Goal: Task Accomplishment & Management: Manage account settings

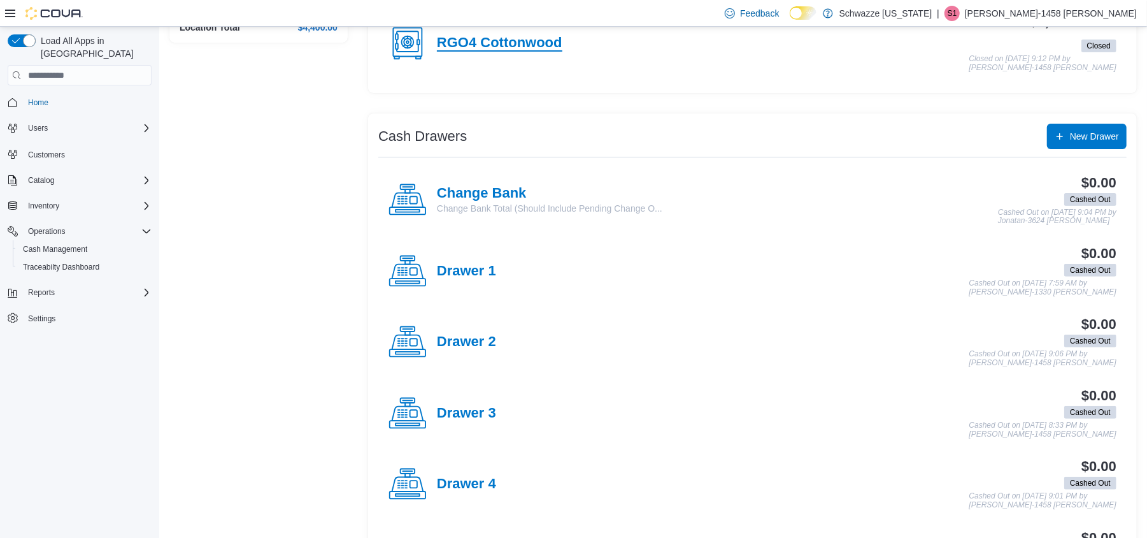
scroll to position [85, 0]
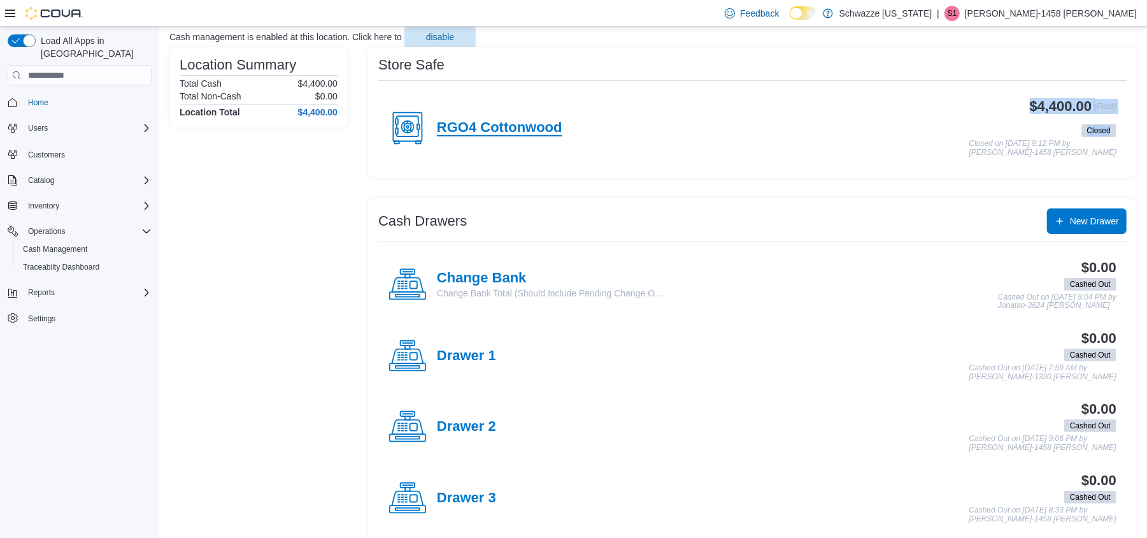
click at [559, 129] on div "RGO4 Cottonwood $4,400.00 (Float) Closed Closed on [DATE] 9:12 PM by [PERSON_NA…" at bounding box center [752, 128] width 748 height 78
click at [1081, 11] on p "[PERSON_NAME]-1458 [PERSON_NAME]" at bounding box center [1051, 13] width 172 height 15
click at [1056, 127] on span "Sign Out" at bounding box center [1054, 123] width 34 height 13
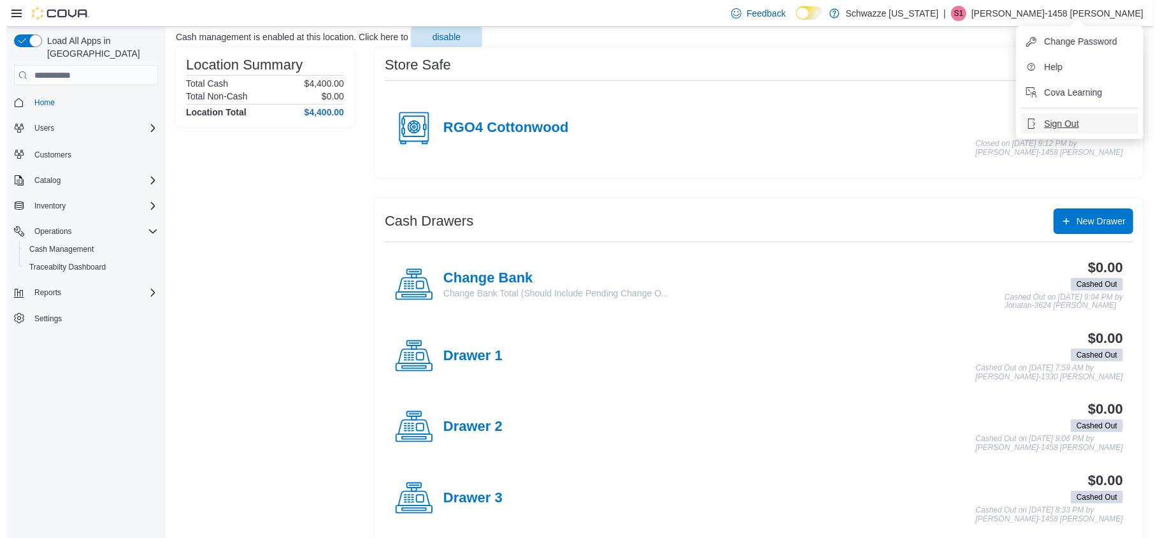
scroll to position [0, 0]
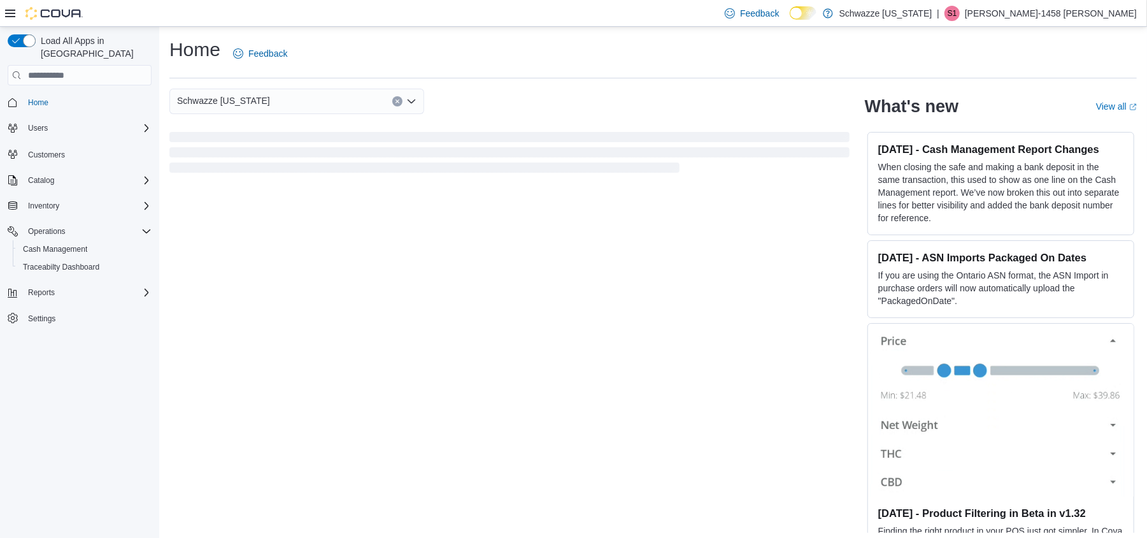
click at [1036, 11] on p "[PERSON_NAME]-1458 [PERSON_NAME]" at bounding box center [1051, 13] width 172 height 15
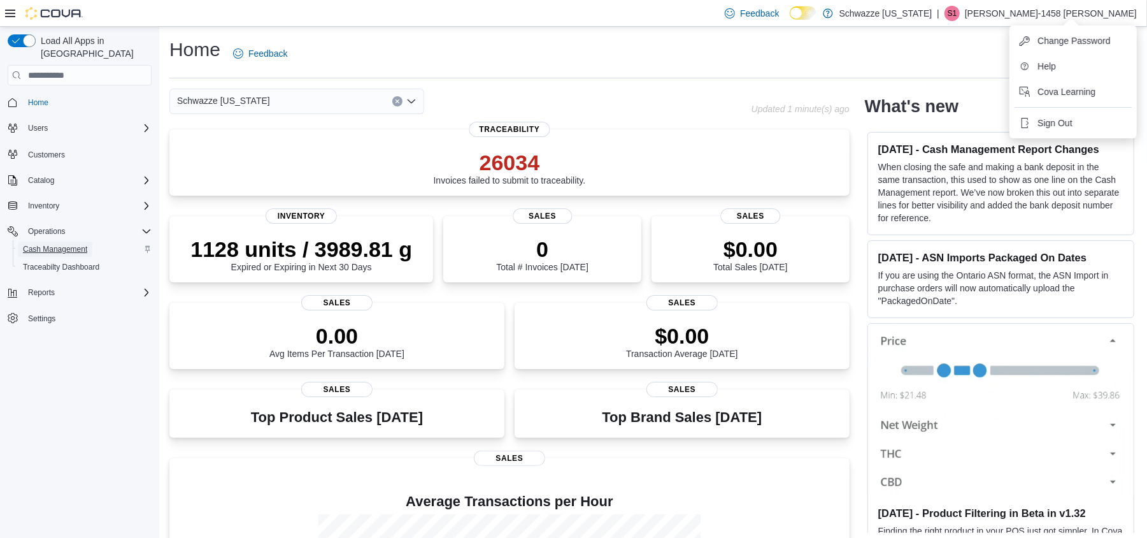
click at [29, 244] on span "Cash Management" at bounding box center [55, 249] width 64 height 10
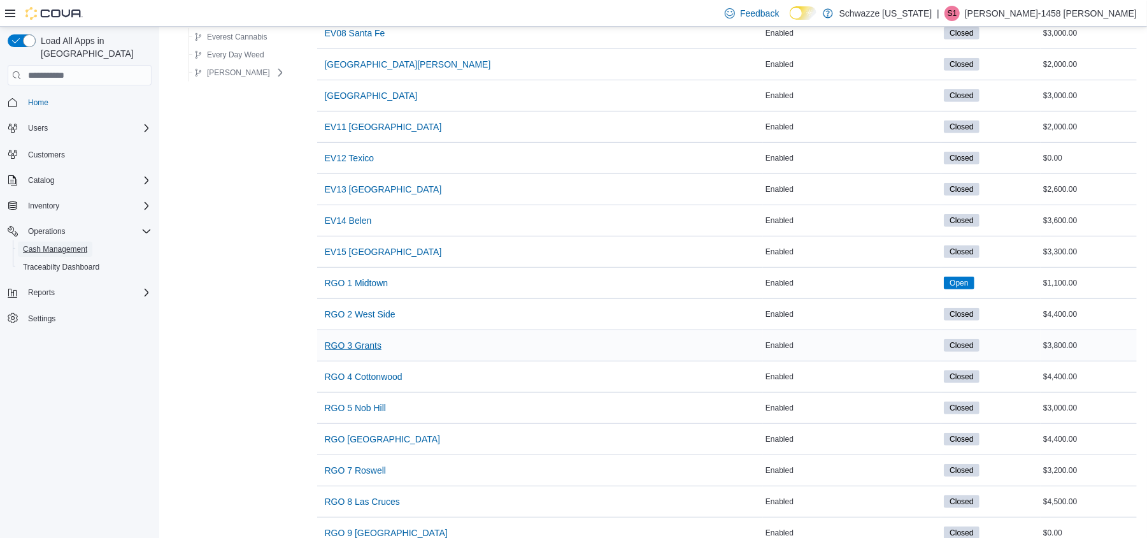
scroll to position [424, 0]
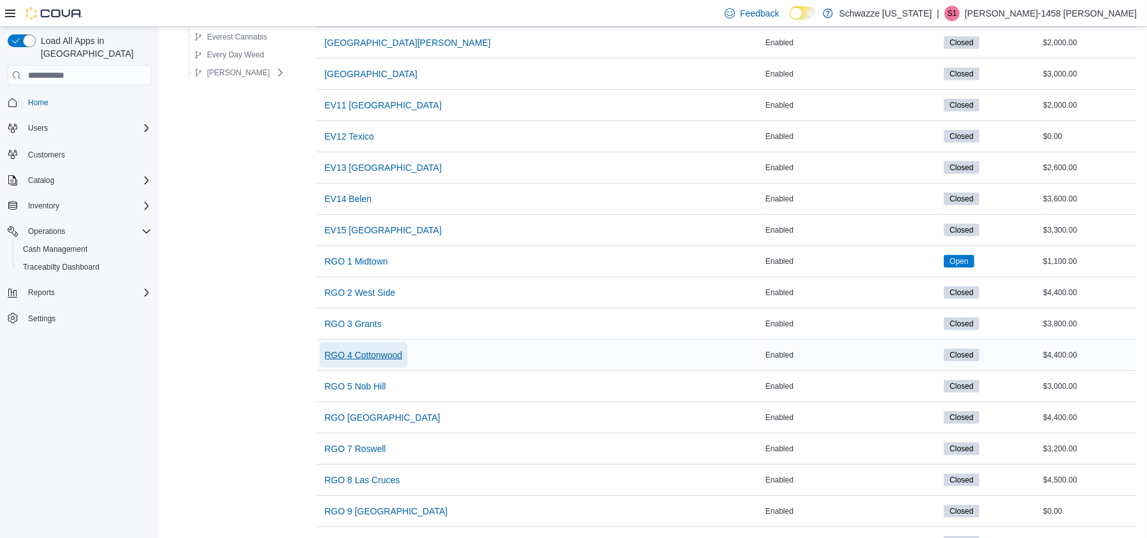
click at [365, 357] on span "RGO 4 Cottonwood" at bounding box center [364, 354] width 78 height 13
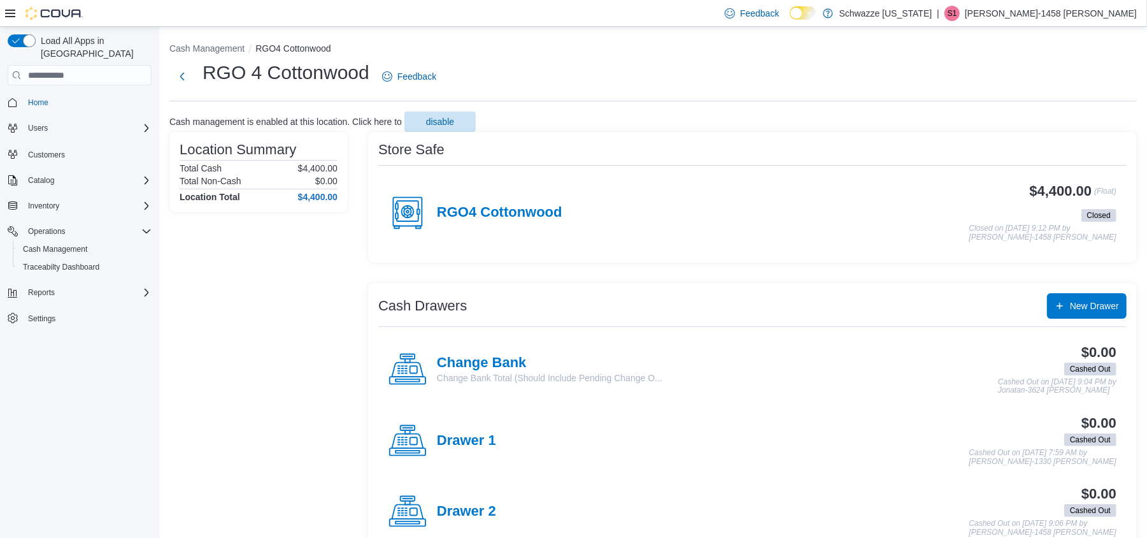
click at [510, 215] on h4 "RGO4 Cottonwood" at bounding box center [499, 212] width 125 height 17
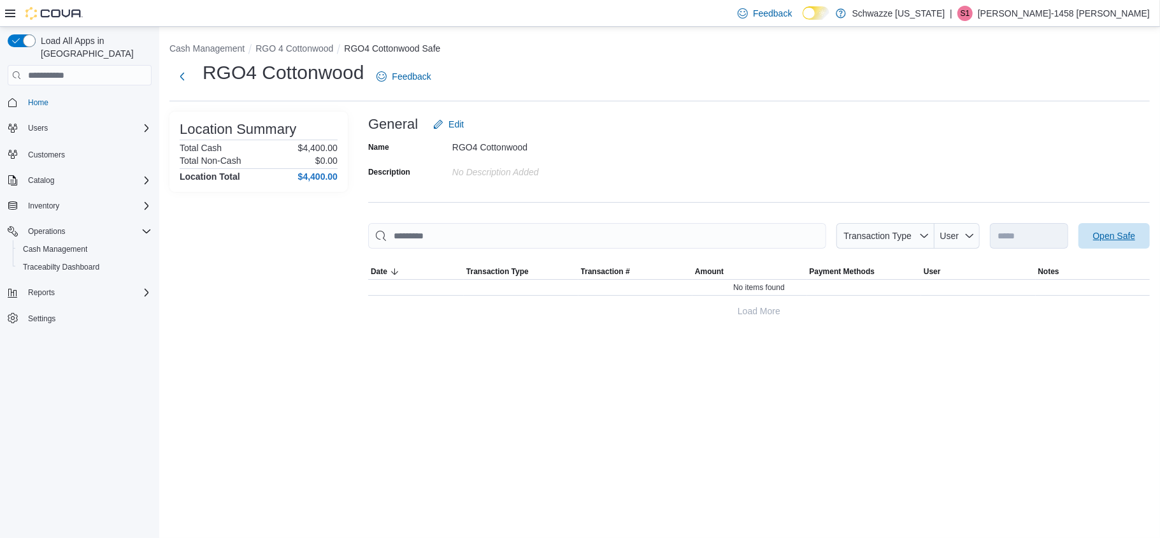
click at [1122, 238] on span "Open Safe" at bounding box center [1114, 235] width 43 height 13
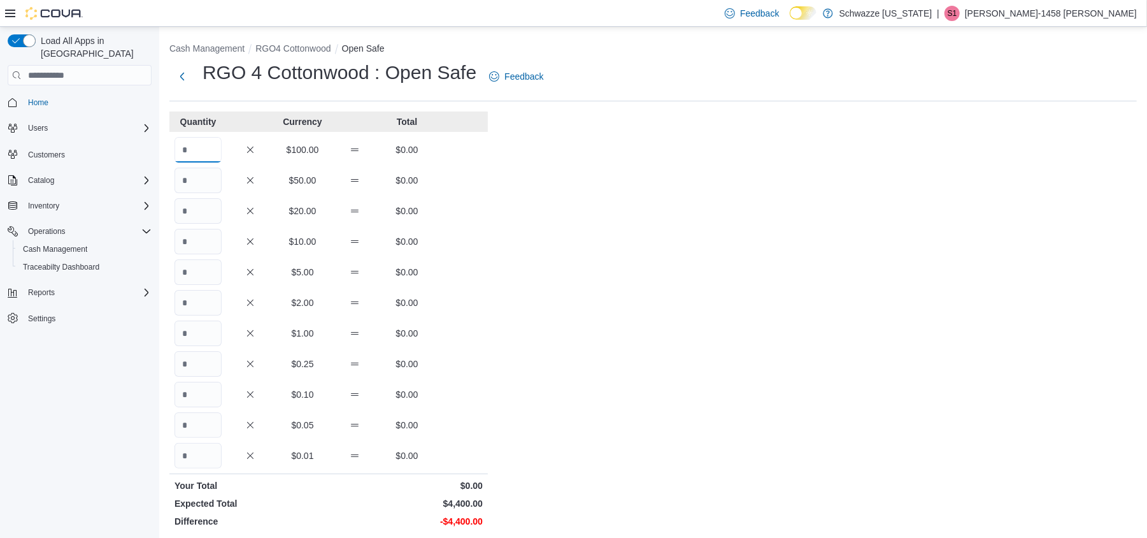
click at [208, 149] on input "Quantity" at bounding box center [197, 149] width 47 height 25
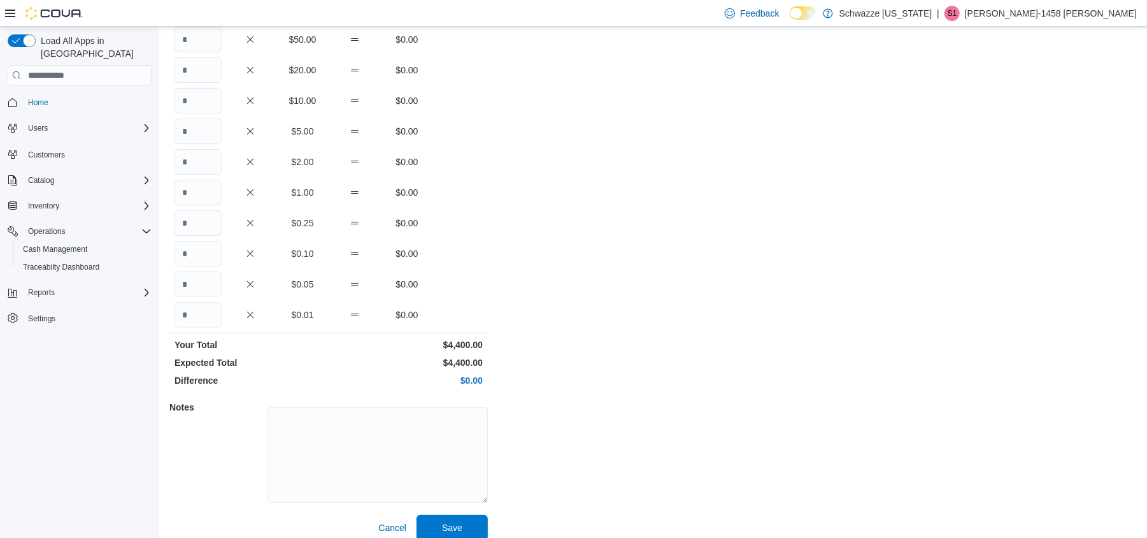
scroll to position [153, 0]
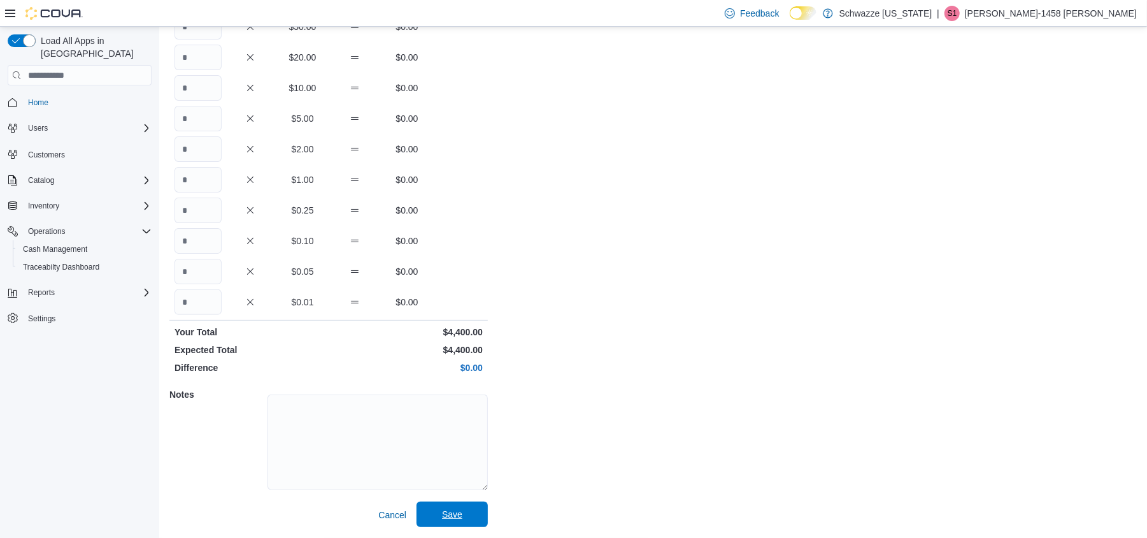
type input "**"
click at [466, 506] on span "Save" at bounding box center [452, 513] width 56 height 25
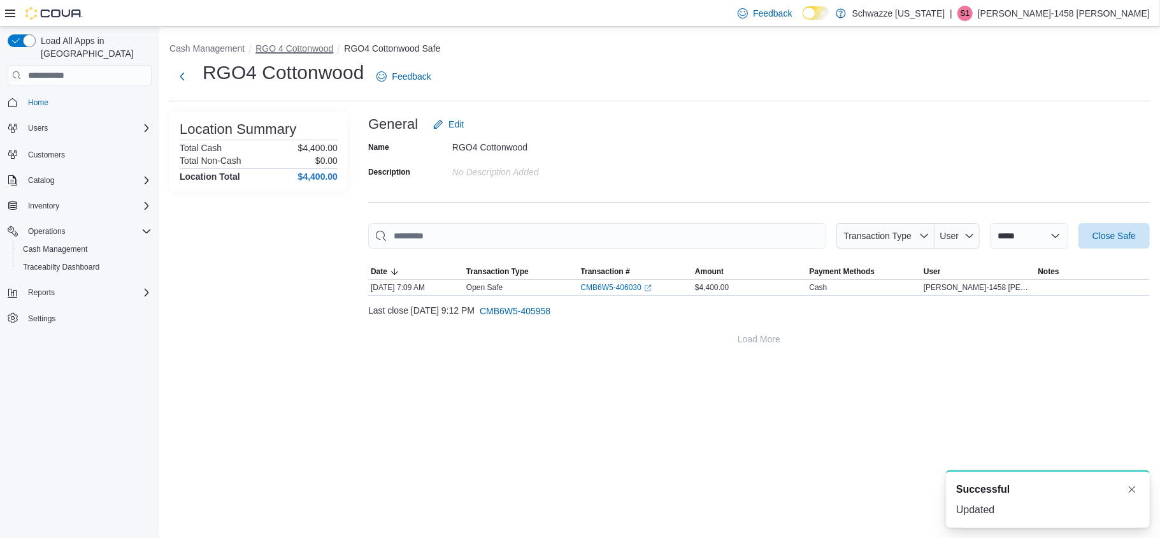
click at [301, 43] on button "RGO 4 Cottonwood" at bounding box center [294, 48] width 78 height 10
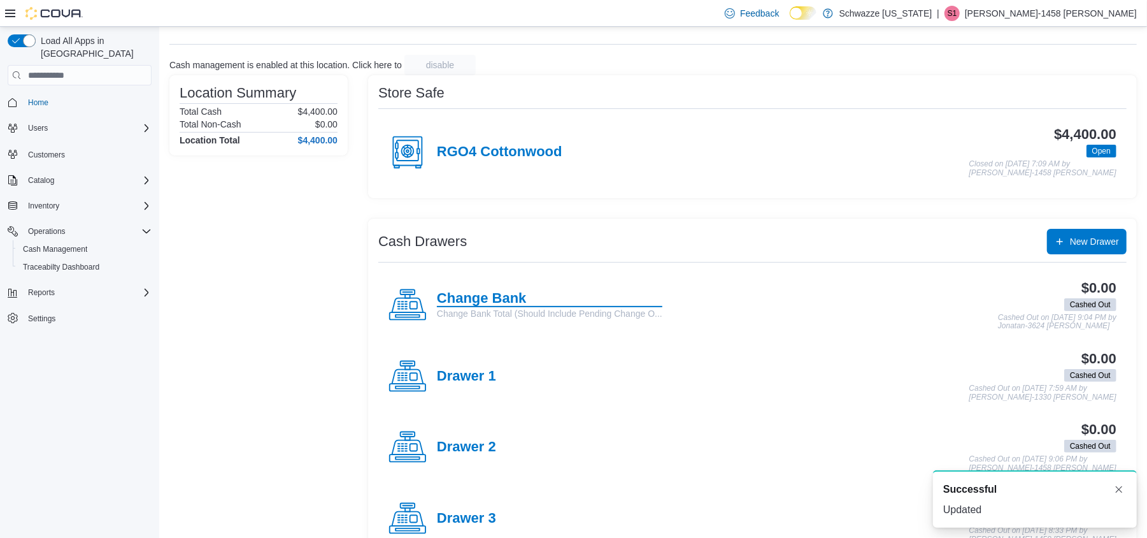
scroll to position [85, 0]
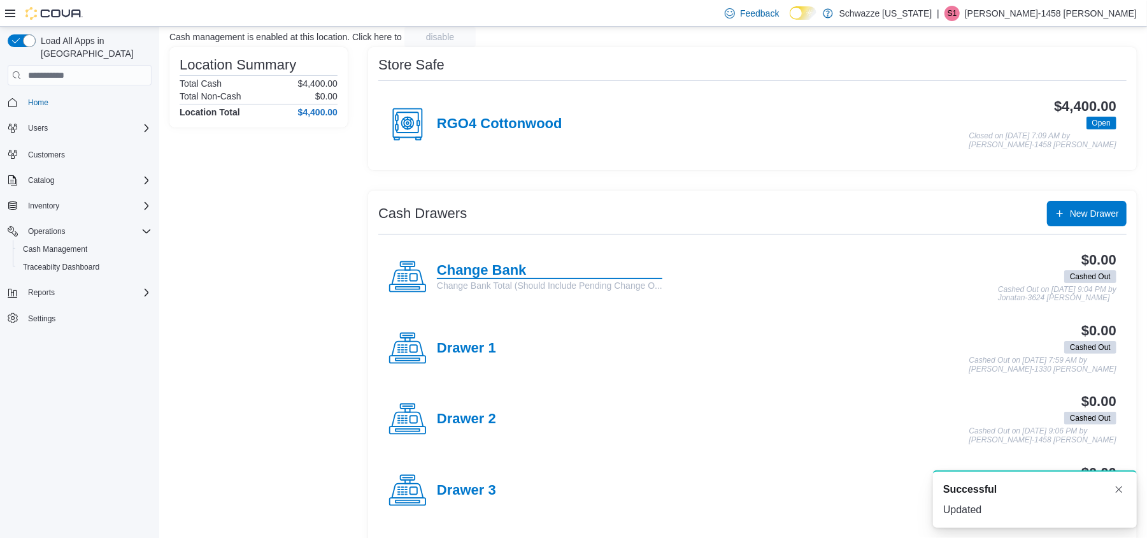
click at [459, 266] on h4 "Change Bank" at bounding box center [549, 270] width 225 height 17
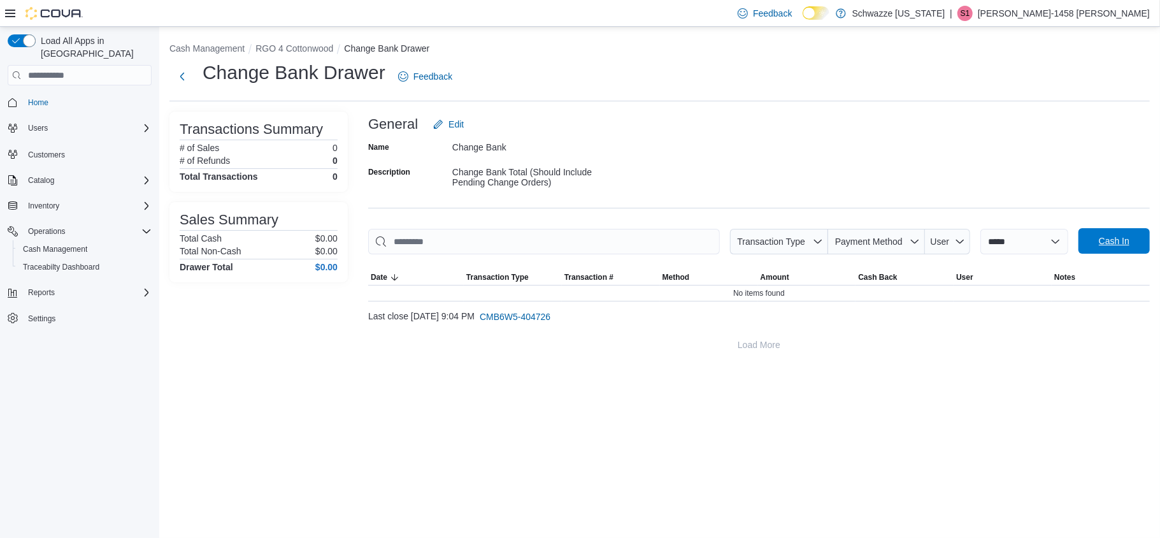
click at [1107, 238] on span "Cash In" at bounding box center [1114, 240] width 31 height 13
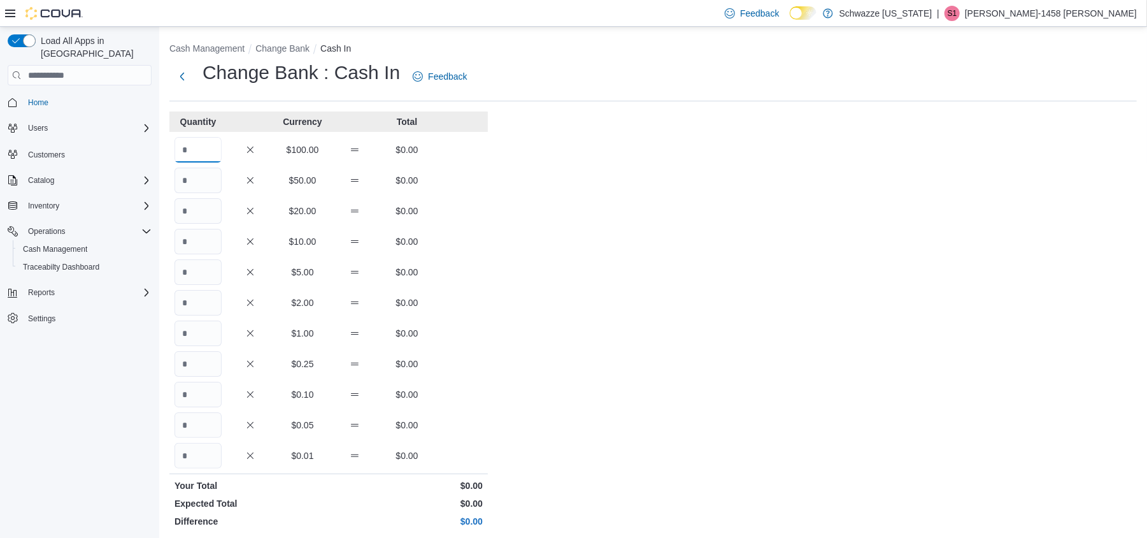
click at [199, 149] on input "Quantity" at bounding box center [197, 149] width 47 height 25
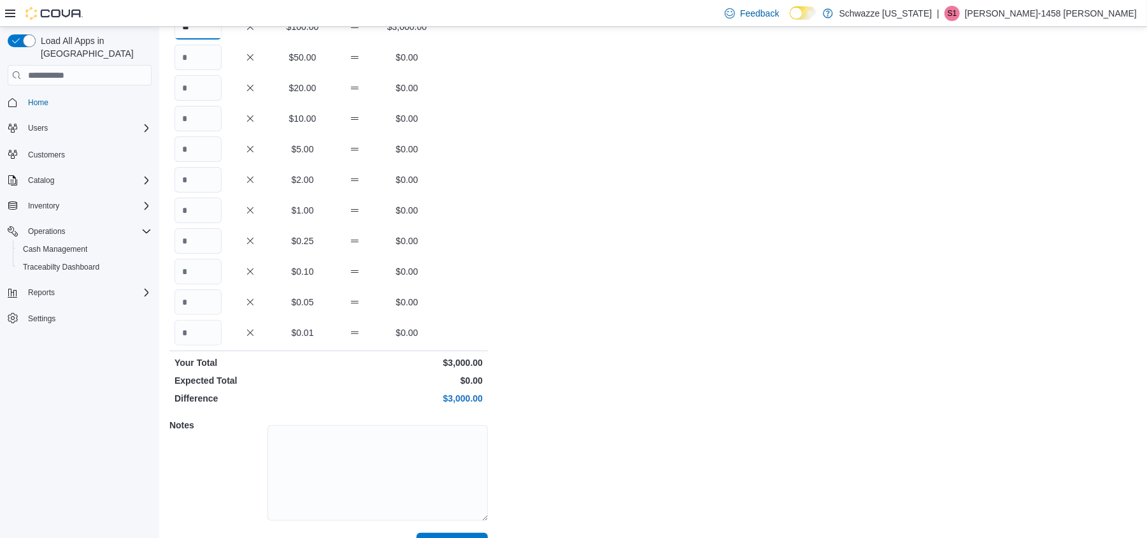
scroll to position [153, 0]
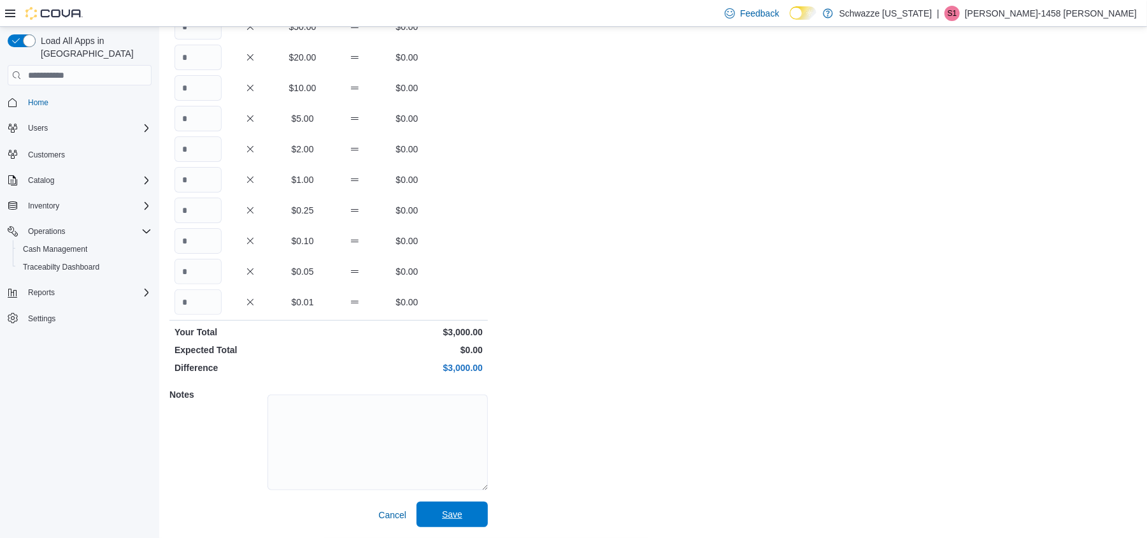
type input "**"
click at [446, 520] on span "Save" at bounding box center [452, 514] width 20 height 13
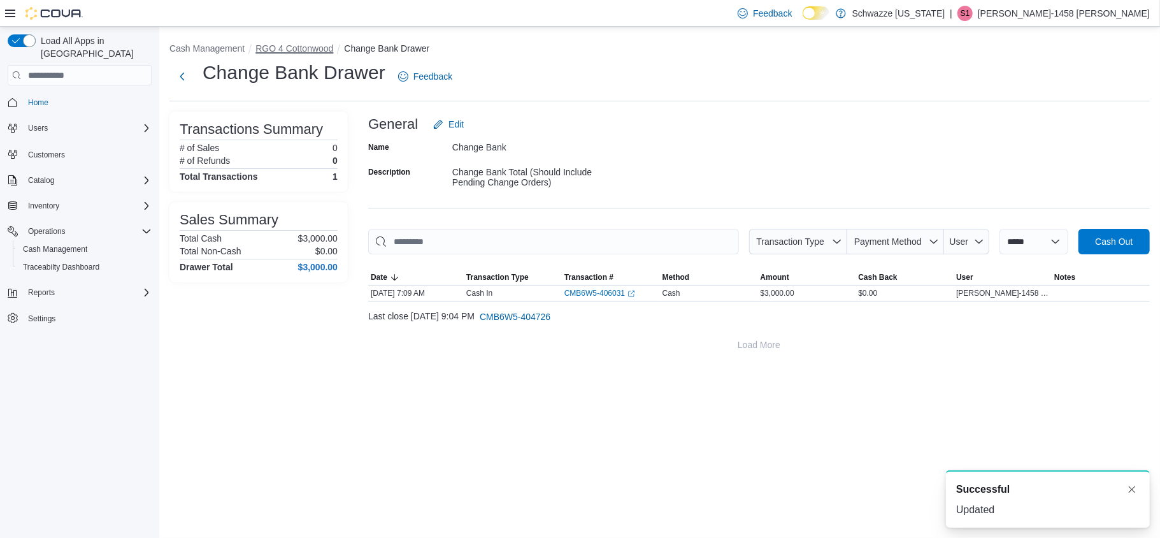
click at [288, 46] on button "RGO 4 Cottonwood" at bounding box center [294, 48] width 78 height 10
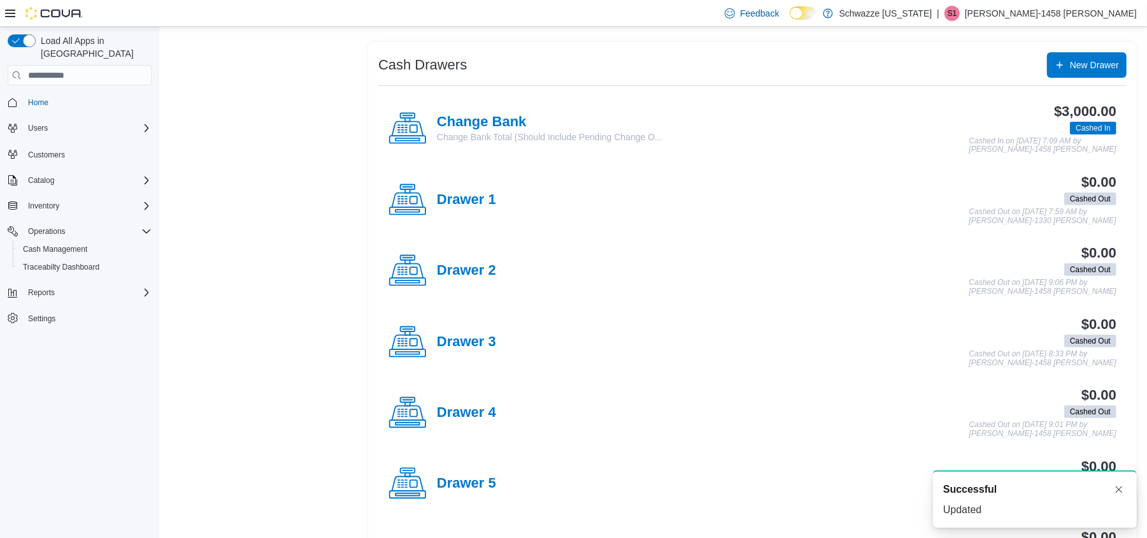
scroll to position [255, 0]
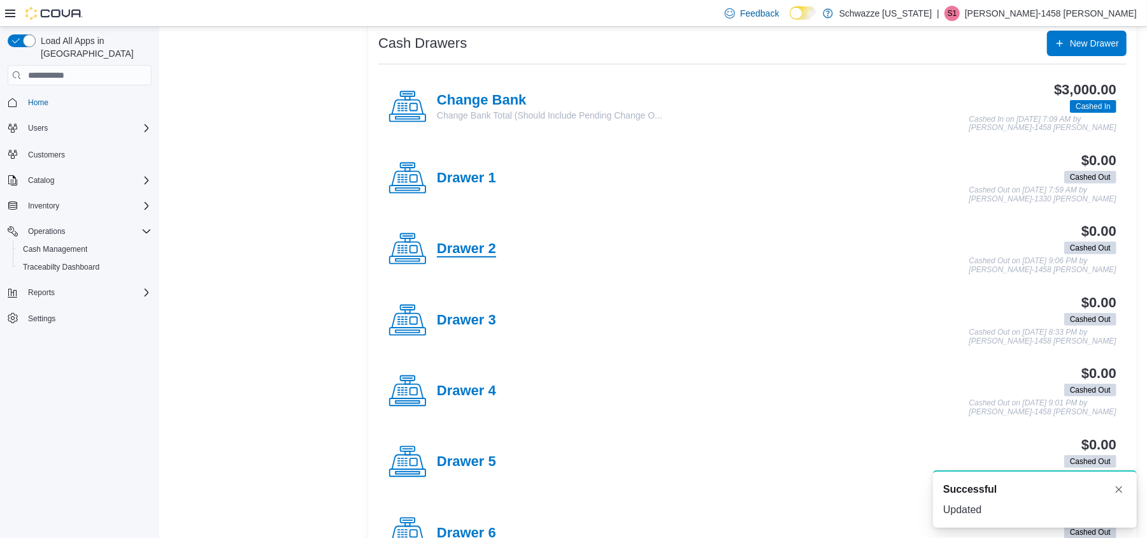
click at [459, 242] on h4 "Drawer 2" at bounding box center [466, 249] width 59 height 17
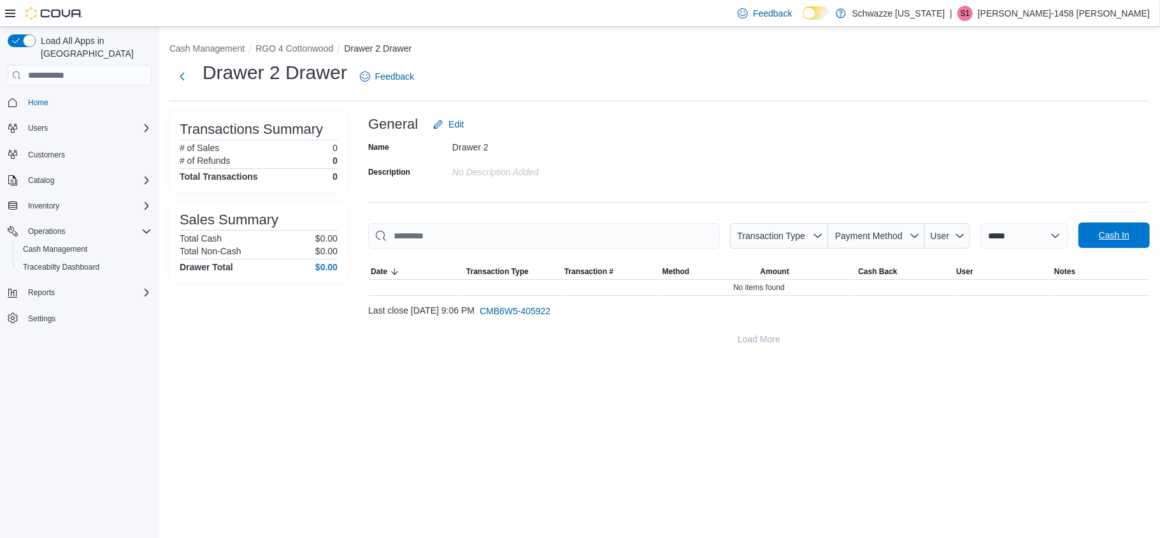
click at [1125, 239] on span "Cash In" at bounding box center [1114, 235] width 31 height 13
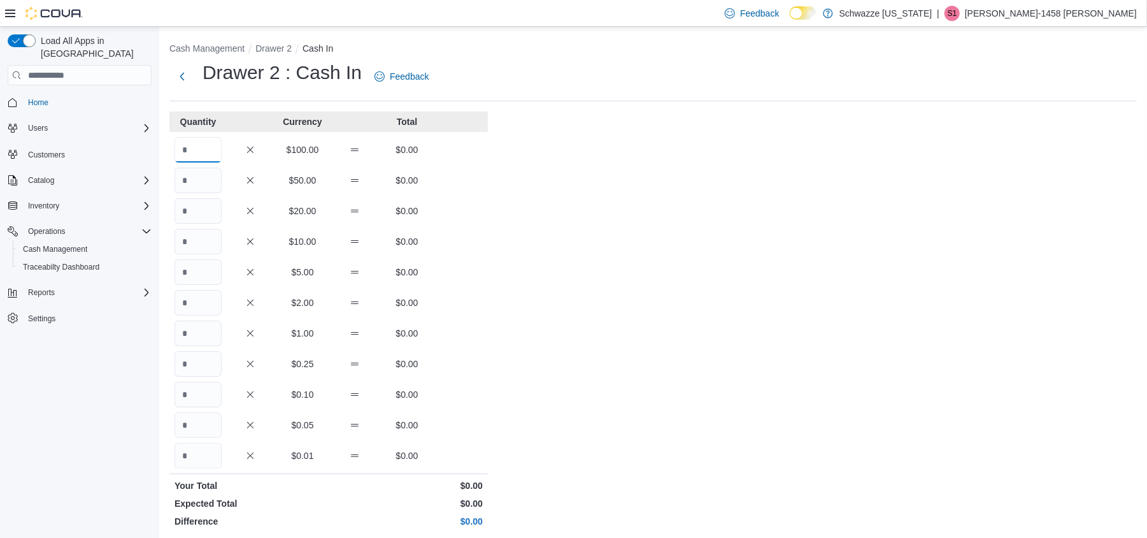
click at [192, 141] on input "Quantity" at bounding box center [197, 149] width 47 height 25
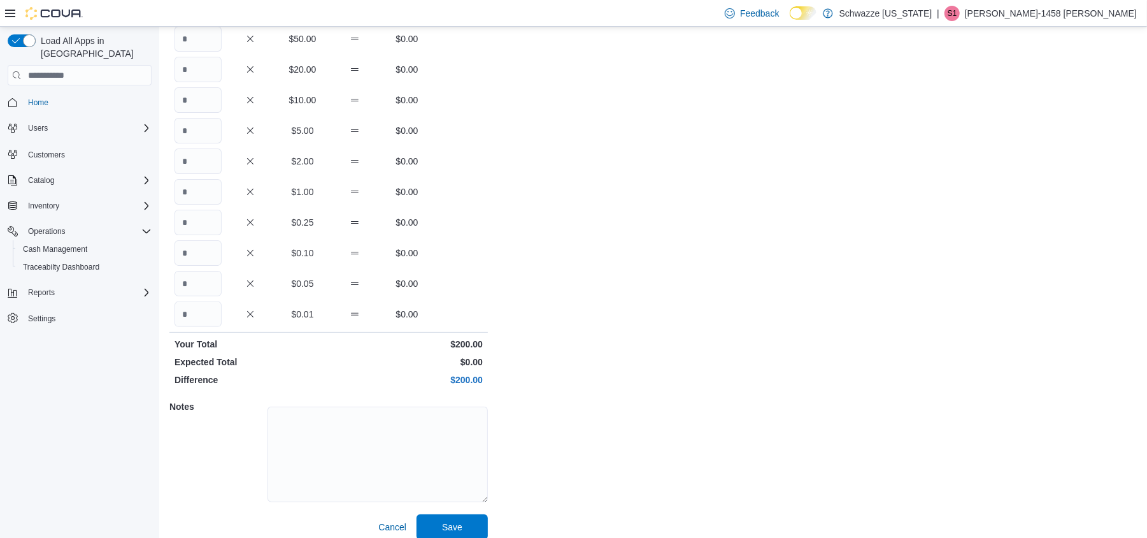
scroll to position [153, 0]
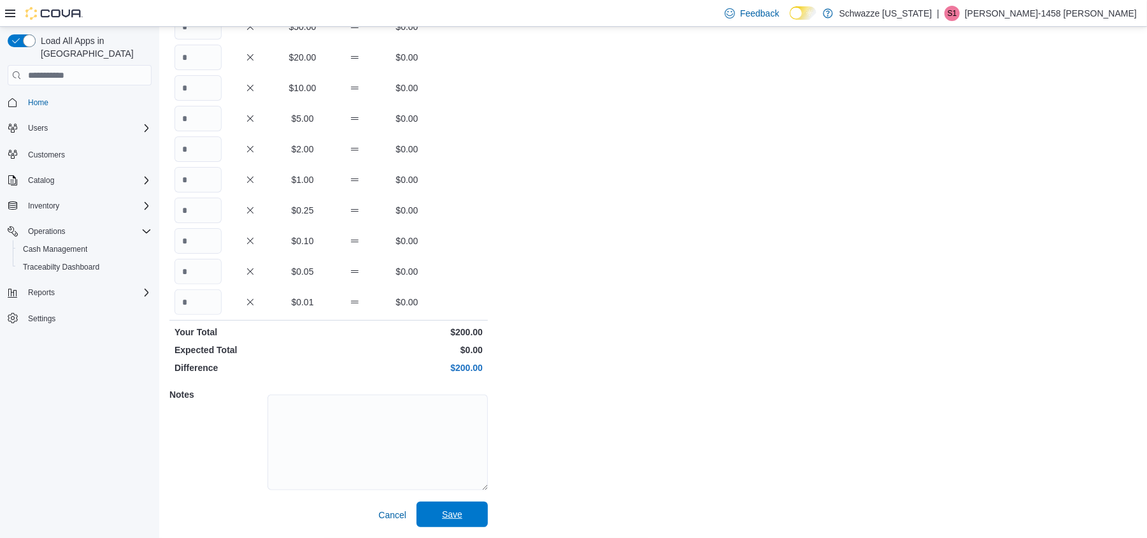
type input "*"
click at [460, 511] on span "Save" at bounding box center [452, 514] width 20 height 13
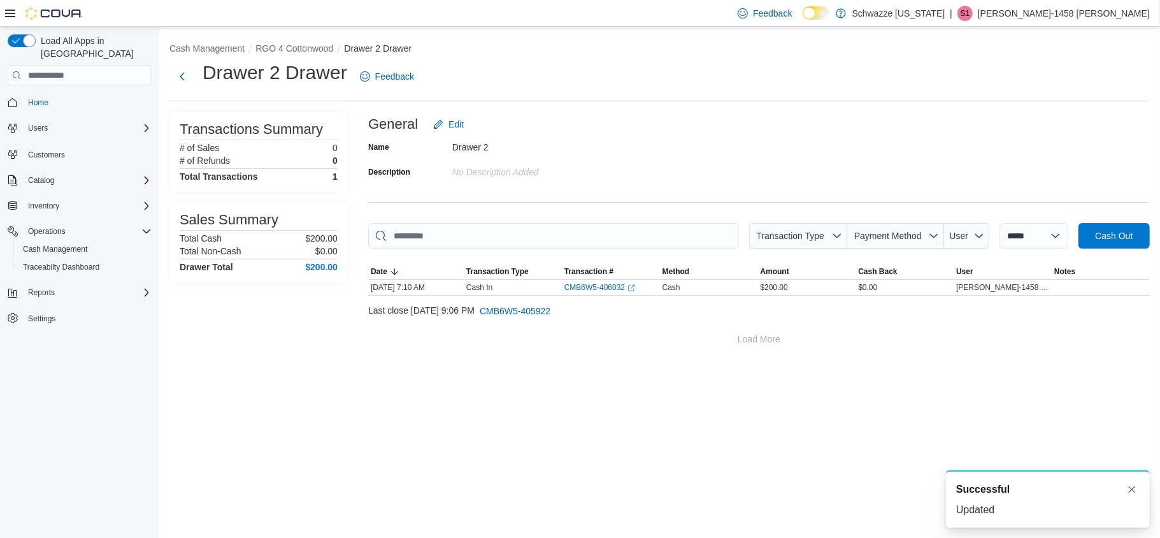
click at [283, 42] on li "RGO 4 Cottonwood" at bounding box center [299, 48] width 89 height 13
click at [283, 49] on button "RGO 4 Cottonwood" at bounding box center [294, 48] width 78 height 10
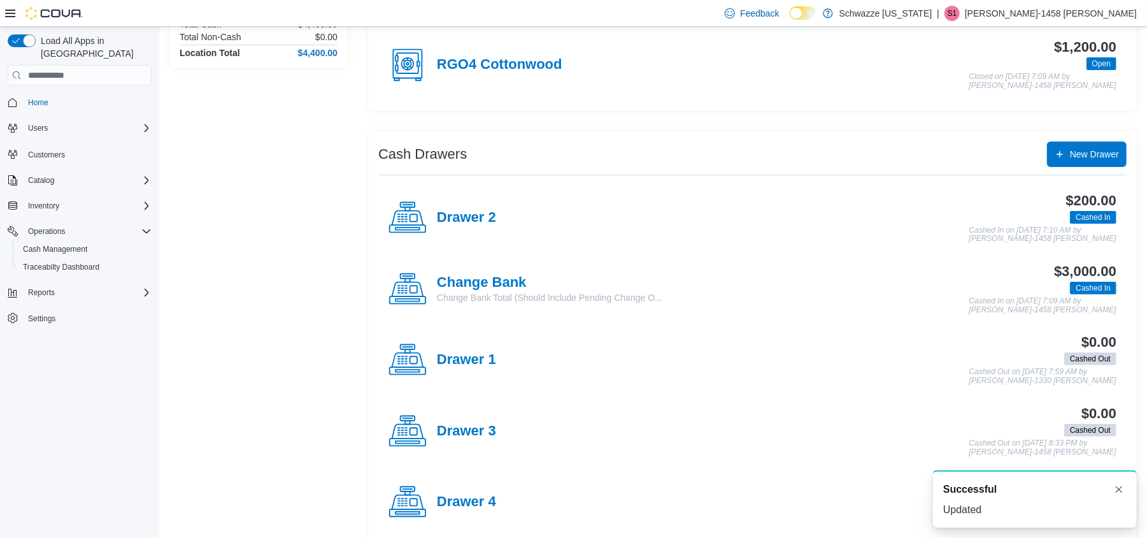
scroll to position [169, 0]
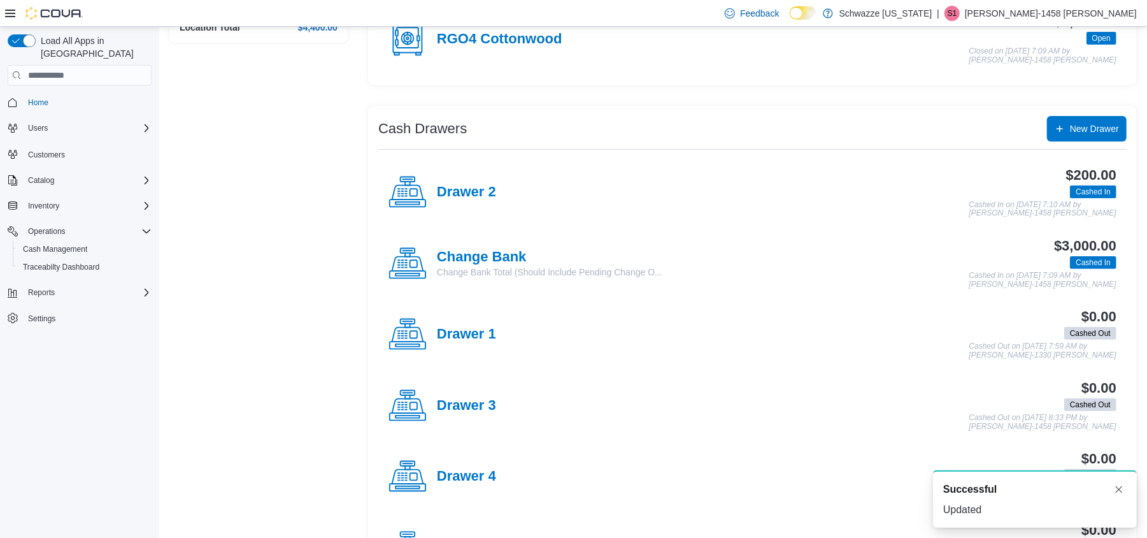
click at [478, 395] on div "Drawer 3" at bounding box center [442, 406] width 108 height 38
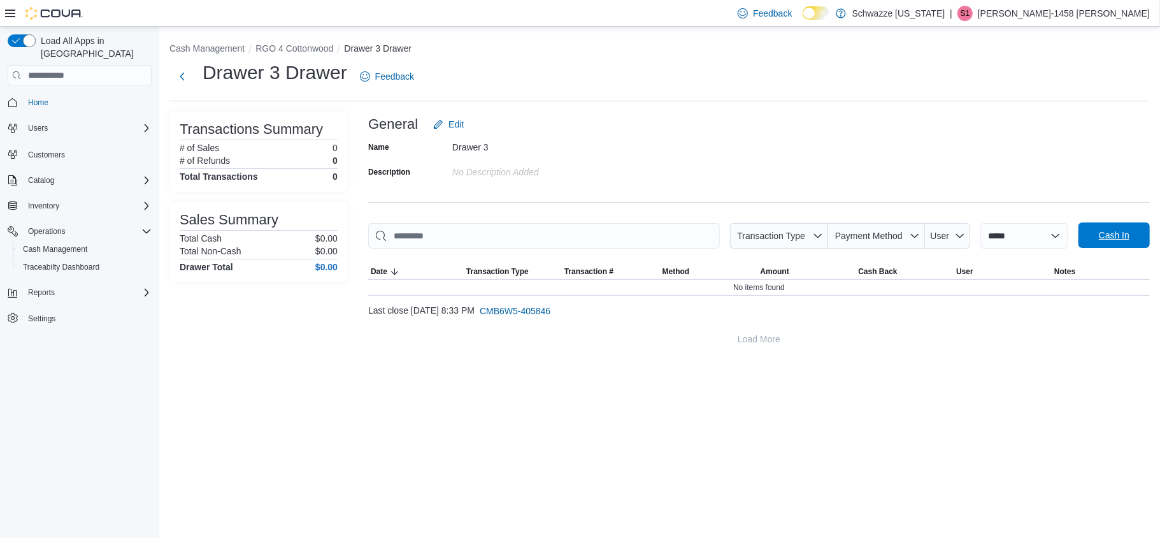
click at [1109, 227] on span "Cash In" at bounding box center [1114, 234] width 56 height 25
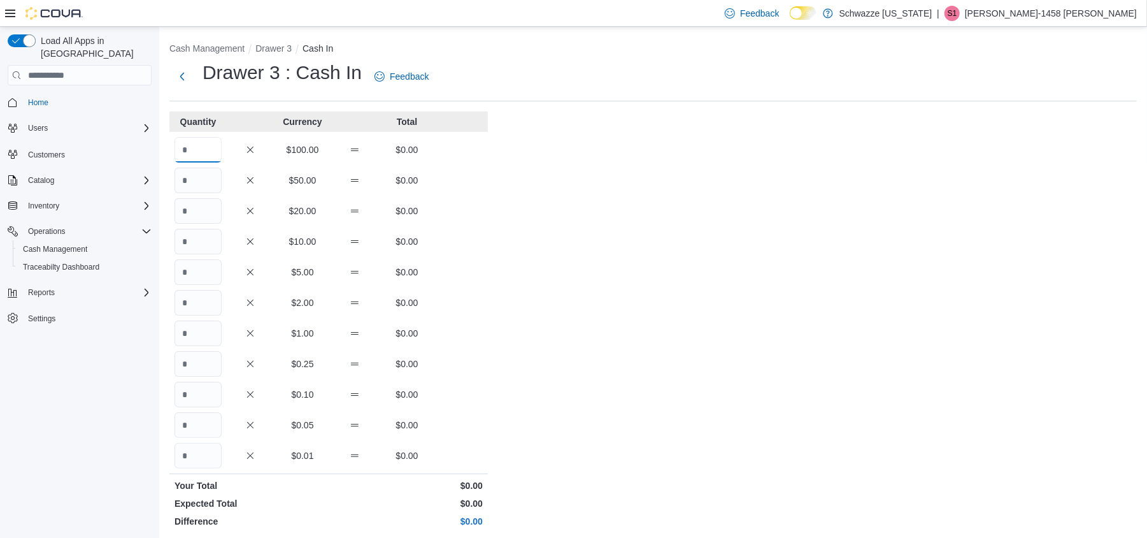
click at [194, 153] on input "Quantity" at bounding box center [197, 149] width 47 height 25
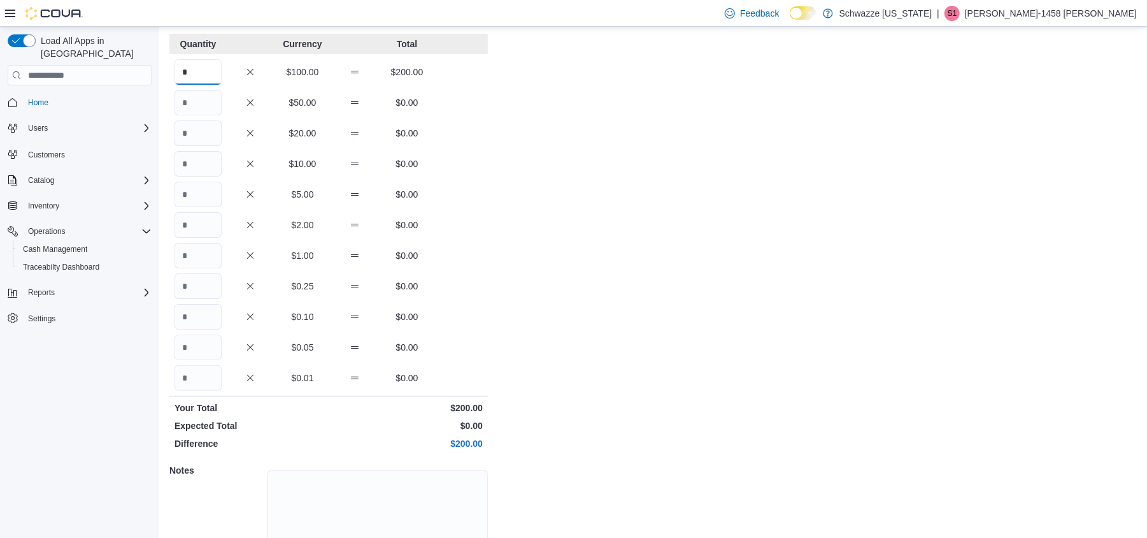
scroll to position [153, 0]
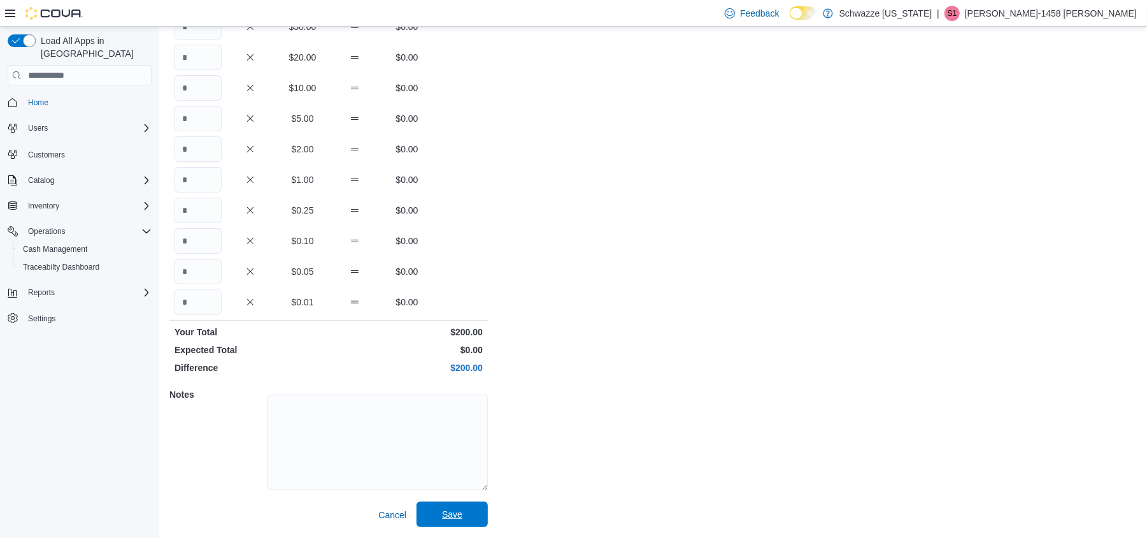
type input "*"
click at [457, 522] on span "Save" at bounding box center [452, 513] width 56 height 25
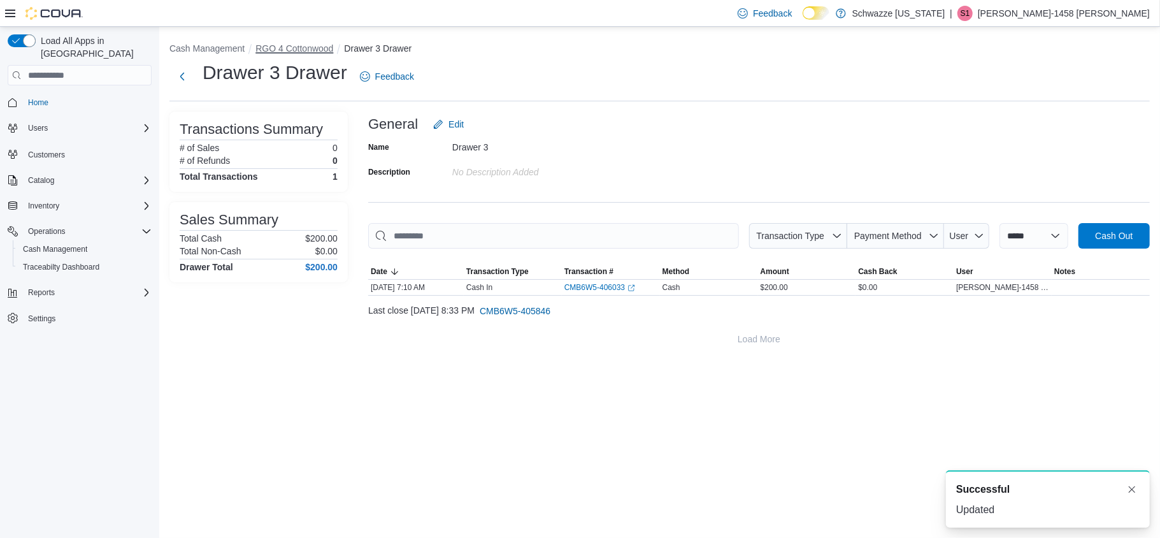
click at [285, 53] on button "RGO 4 Cottonwood" at bounding box center [294, 48] width 78 height 10
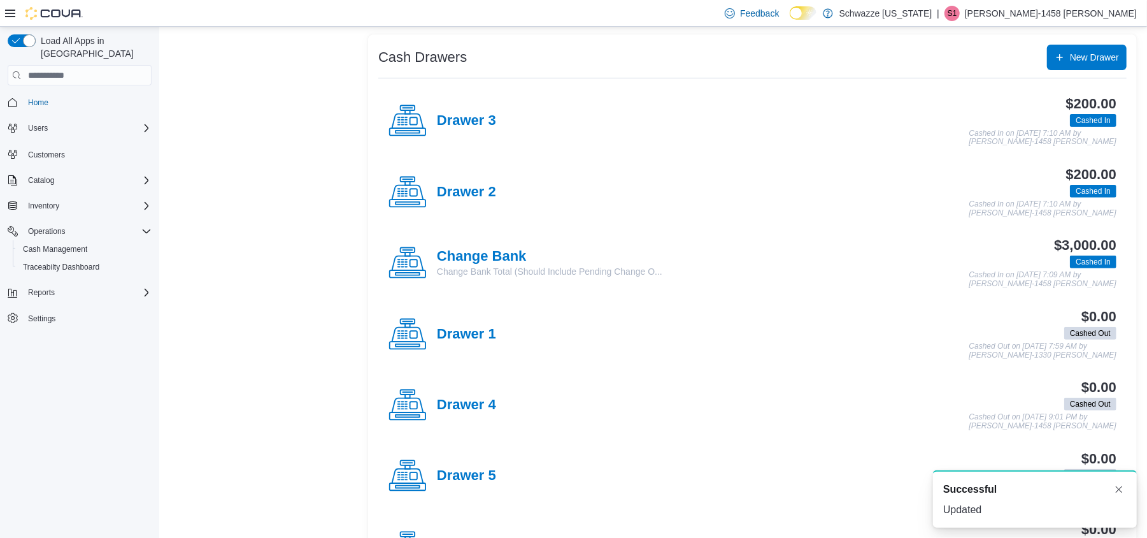
scroll to position [255, 0]
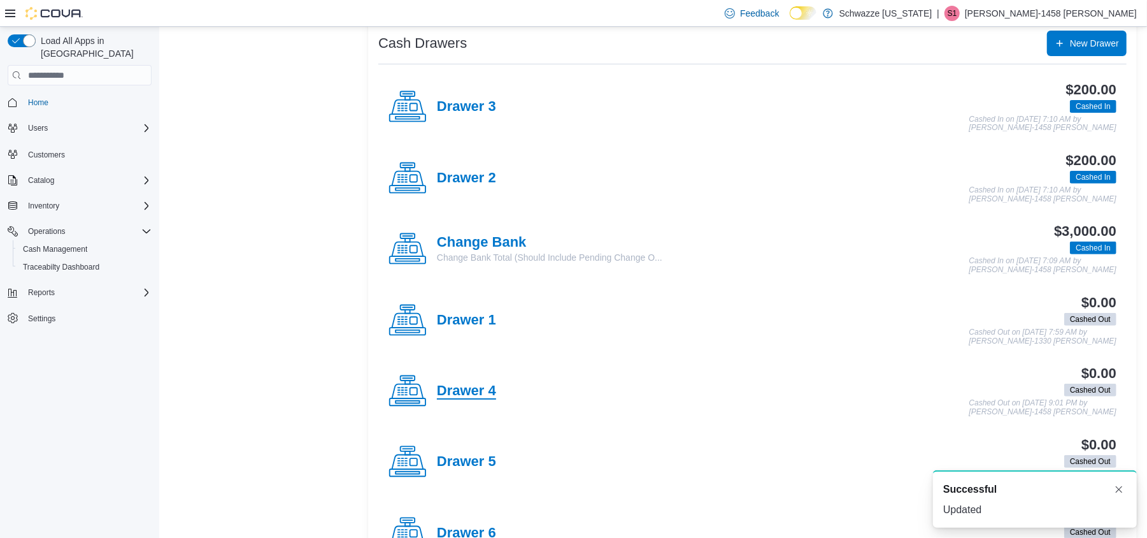
click at [474, 393] on h4 "Drawer 4" at bounding box center [466, 391] width 59 height 17
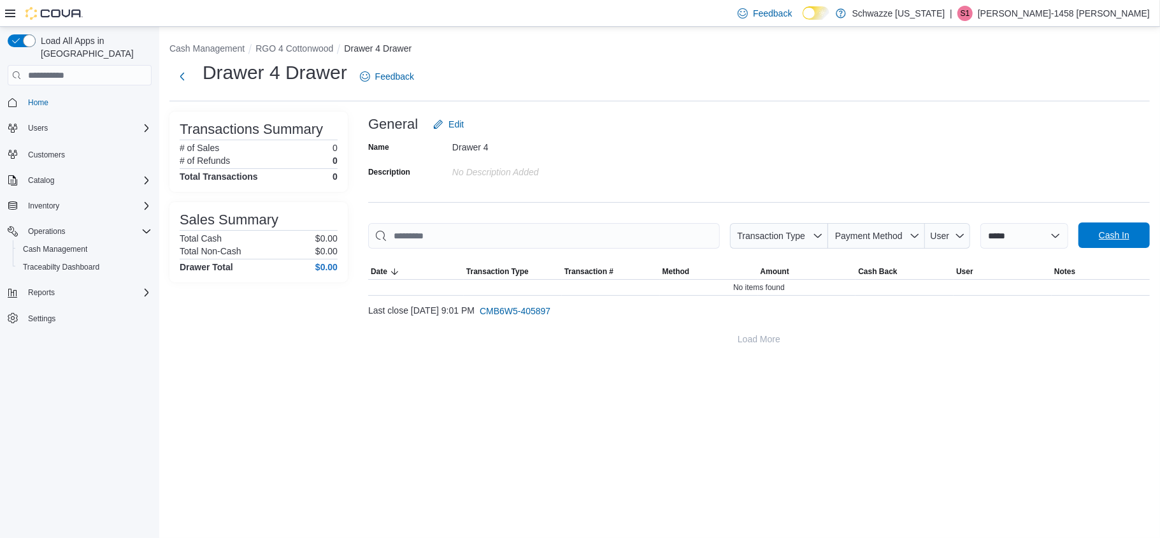
click at [1106, 234] on span "Cash In" at bounding box center [1114, 235] width 31 height 13
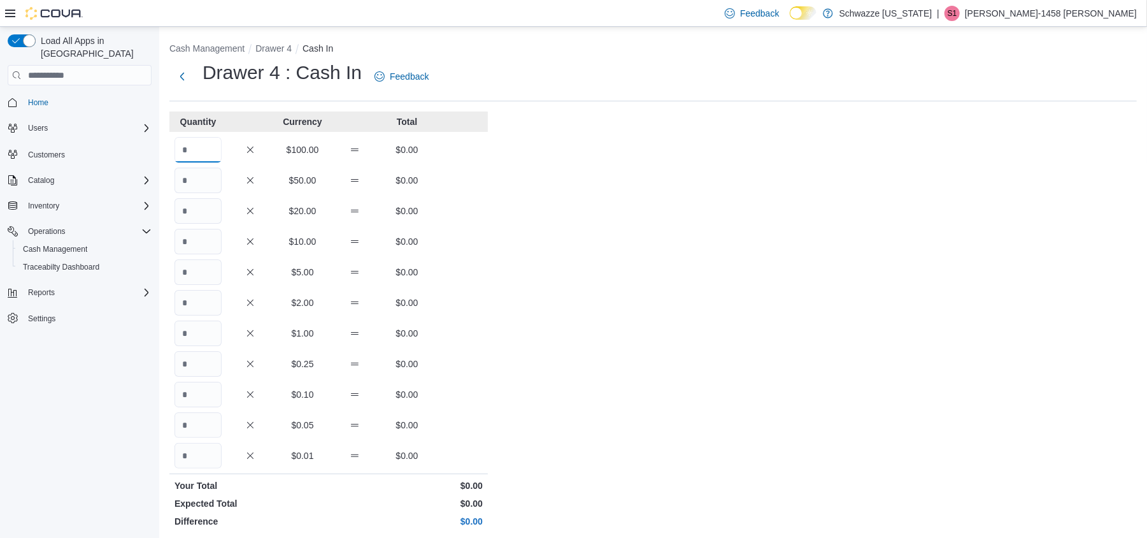
click at [200, 144] on input "Quantity" at bounding box center [197, 149] width 47 height 25
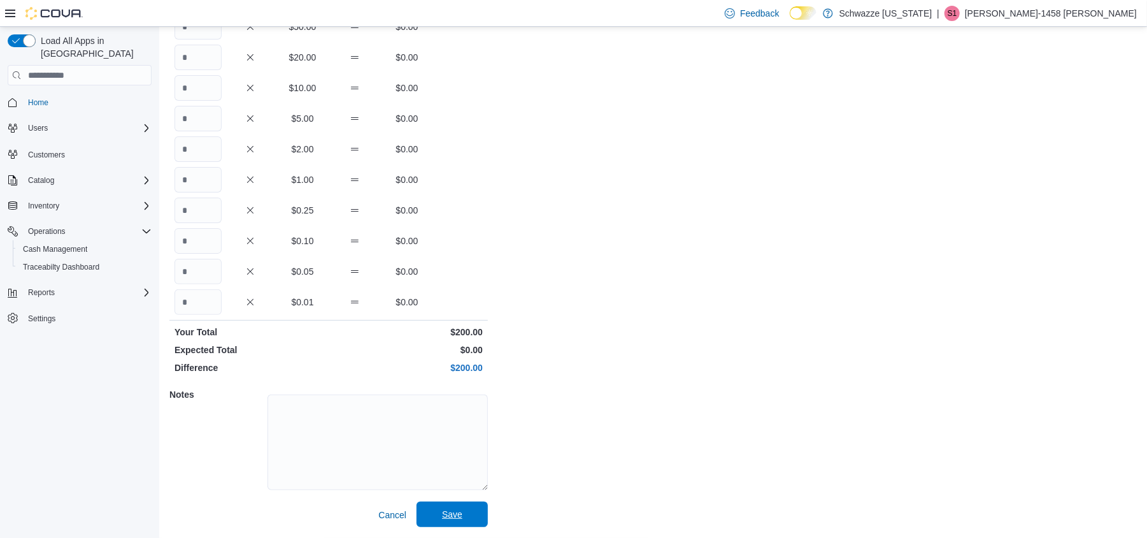
type input "*"
click at [432, 520] on span "Save" at bounding box center [452, 513] width 56 height 25
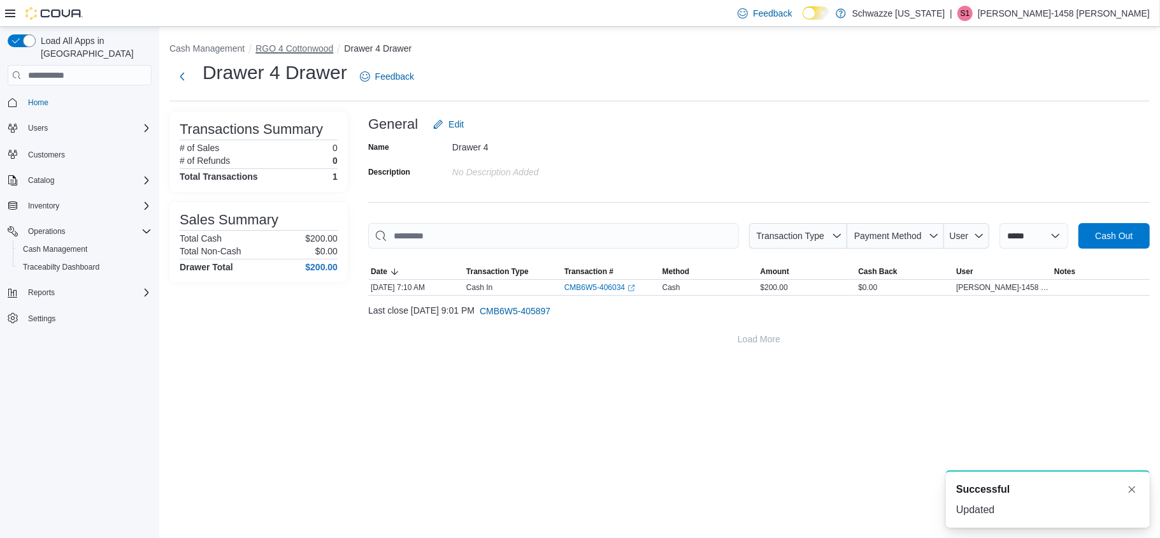
click at [299, 49] on button "RGO 4 Cottonwood" at bounding box center [294, 48] width 78 height 10
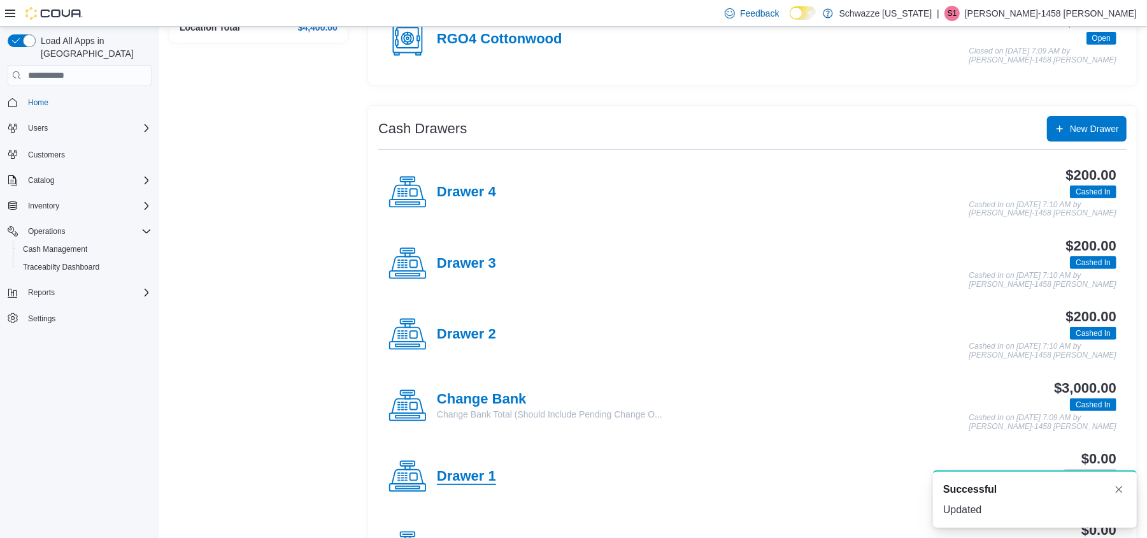
scroll to position [255, 0]
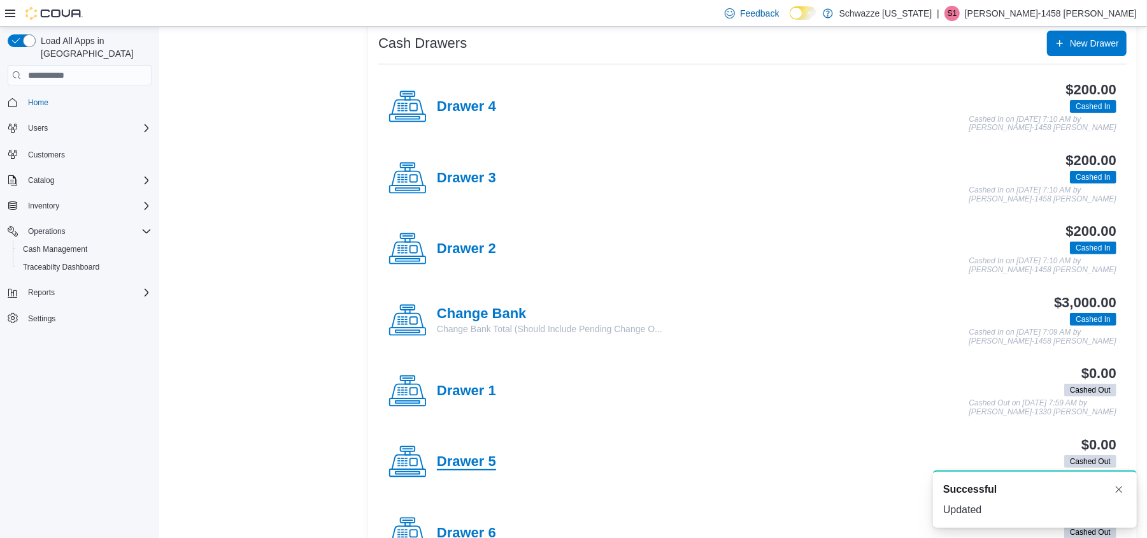
click at [470, 464] on h4 "Drawer 5" at bounding box center [466, 461] width 59 height 17
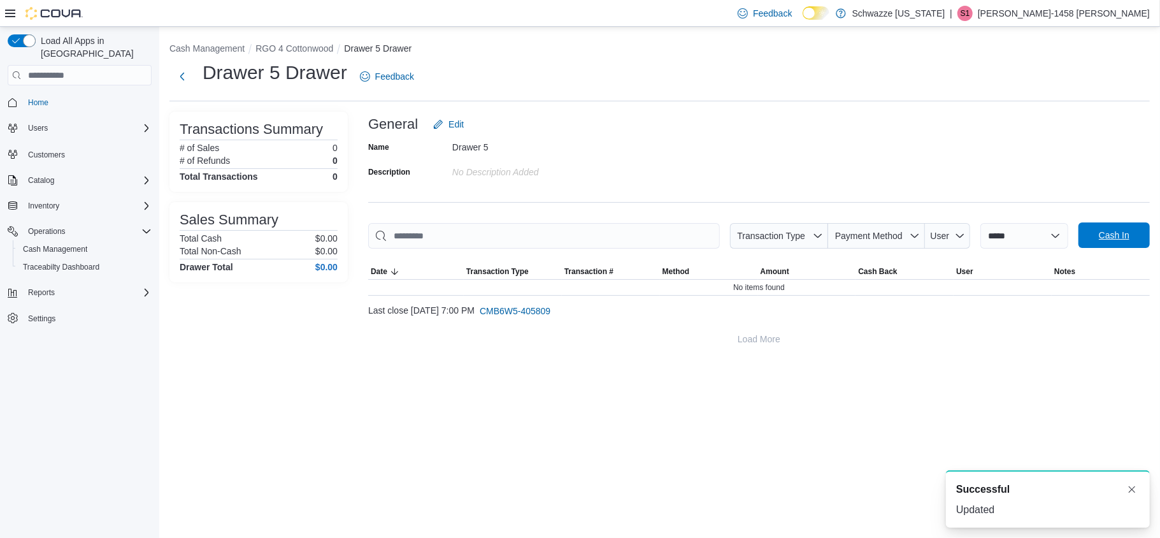
click at [1111, 239] on span "Cash In" at bounding box center [1114, 235] width 31 height 13
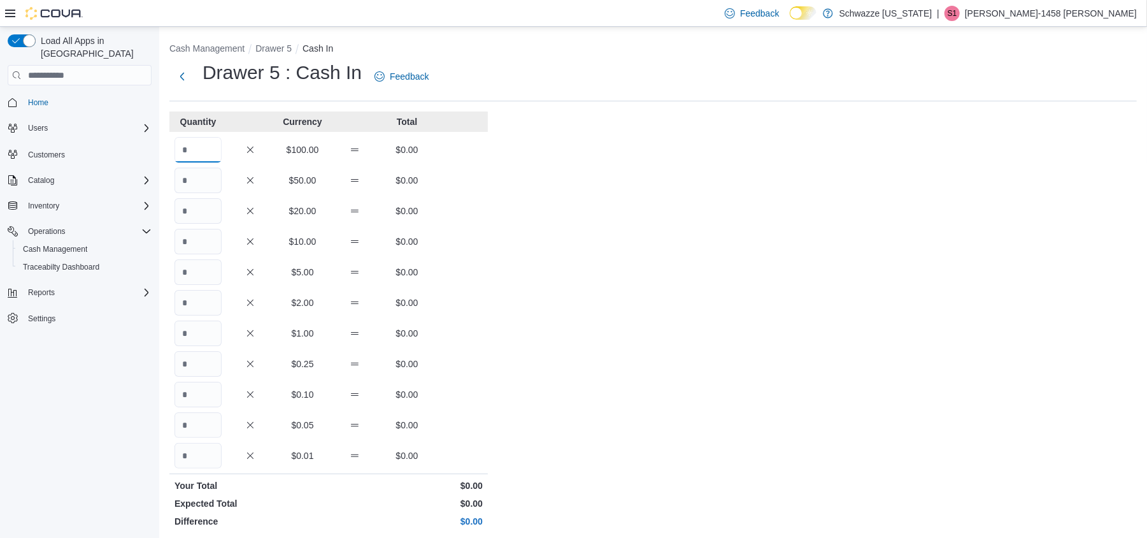
click at [209, 146] on input "Quantity" at bounding box center [197, 149] width 47 height 25
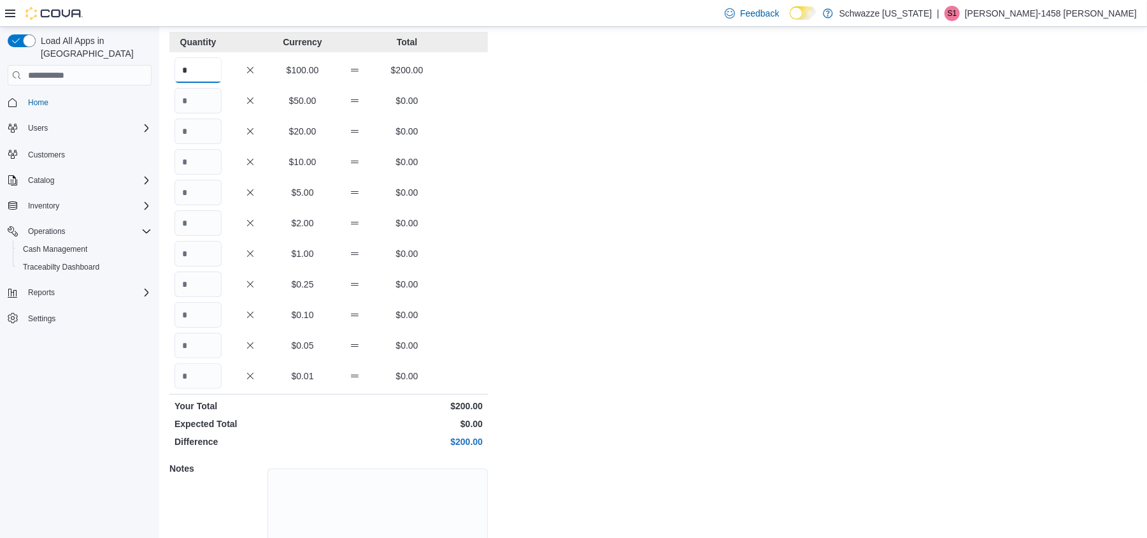
scroll to position [153, 0]
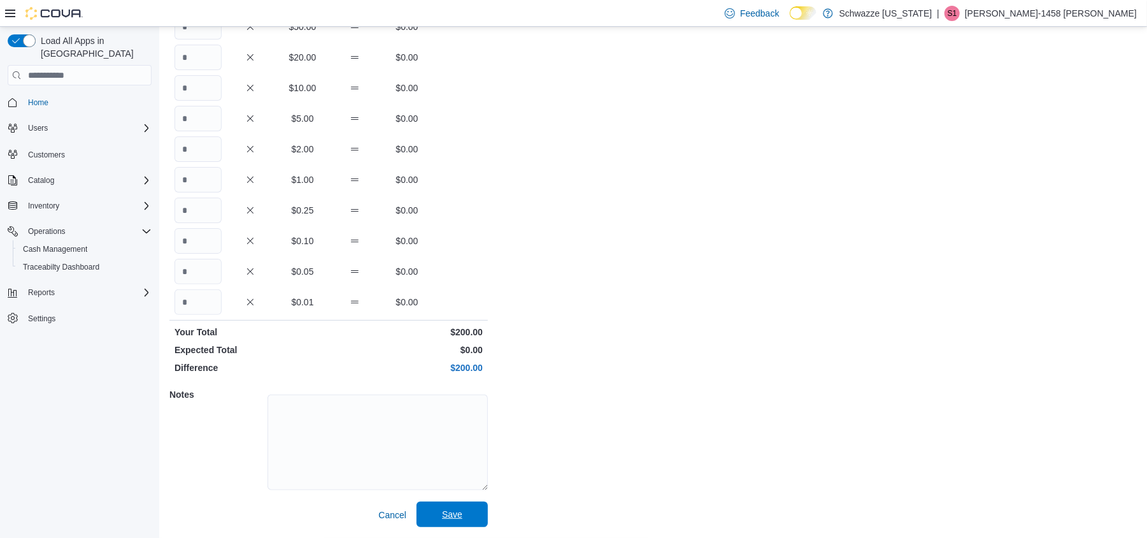
type input "*"
click at [455, 513] on span "Save" at bounding box center [452, 514] width 20 height 13
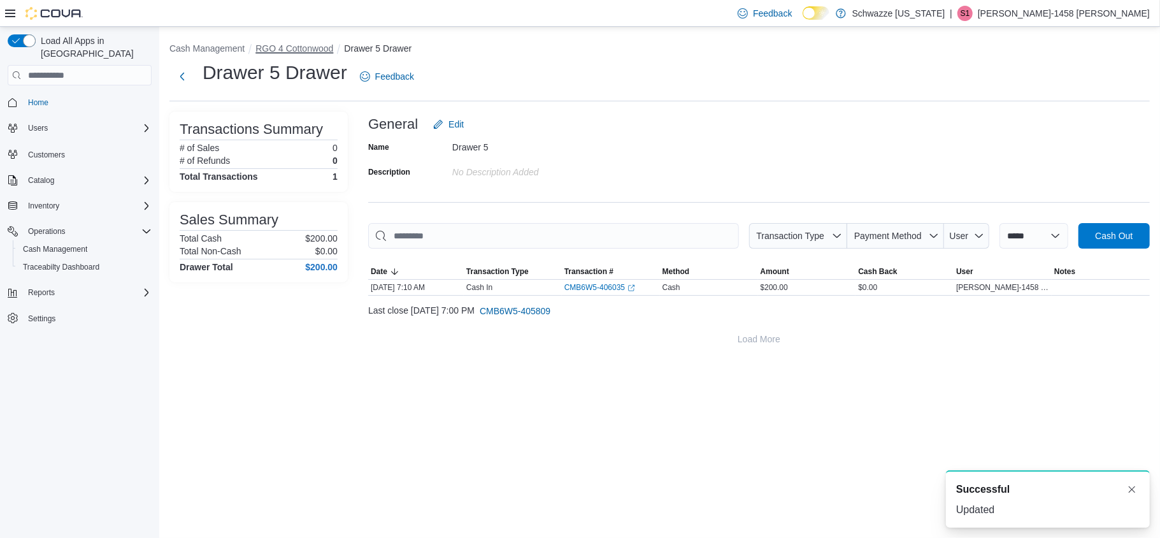
click at [273, 50] on button "RGO 4 Cottonwood" at bounding box center [294, 48] width 78 height 10
